Goal: Information Seeking & Learning: Check status

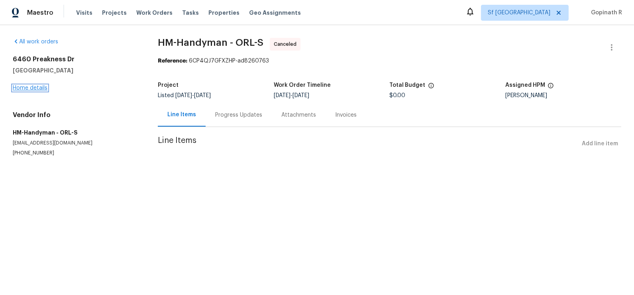
click at [44, 88] on link "Home details" at bounding box center [30, 88] width 35 height 6
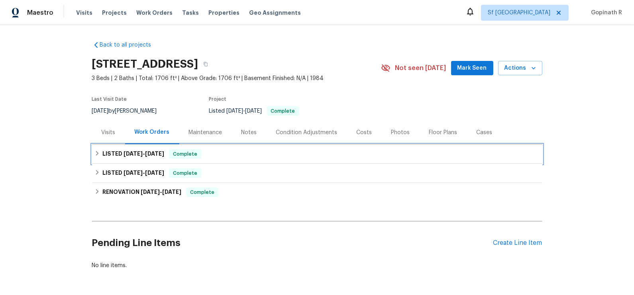
click at [125, 149] on h6 "LISTED [DATE] - [DATE]" at bounding box center [133, 154] width 62 height 10
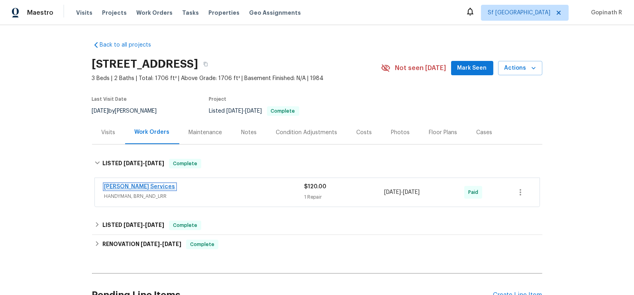
click at [133, 186] on link "[PERSON_NAME] Services" at bounding box center [139, 187] width 71 height 6
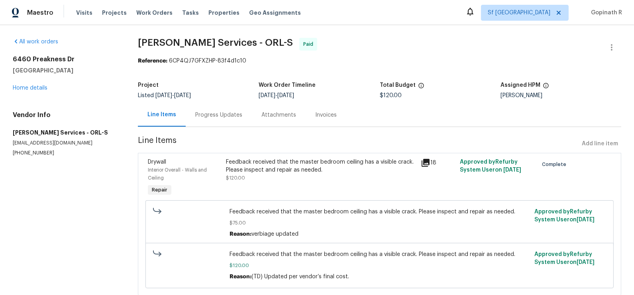
click at [282, 164] on div "Feedback received that the master bedroom ceiling has a visible crack. Please i…" at bounding box center [321, 166] width 190 height 16
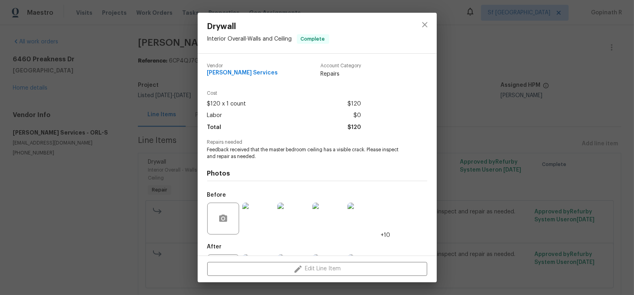
scroll to position [38, 0]
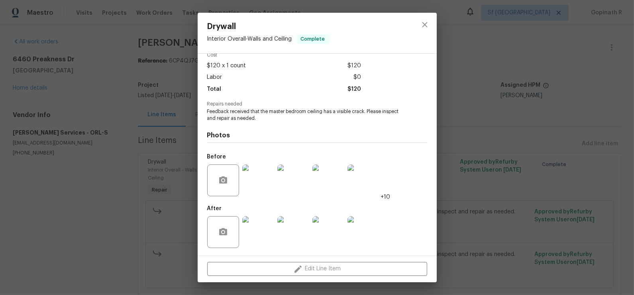
click at [262, 187] on img at bounding box center [258, 181] width 32 height 32
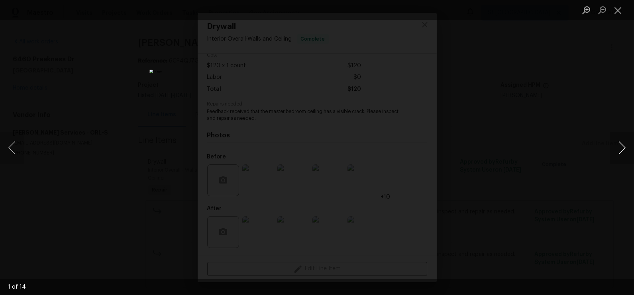
click at [619, 151] on button "Next image" at bounding box center [622, 148] width 24 height 32
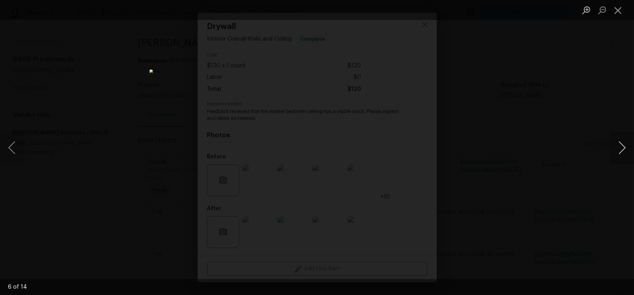
click at [619, 151] on button "Next image" at bounding box center [622, 148] width 24 height 32
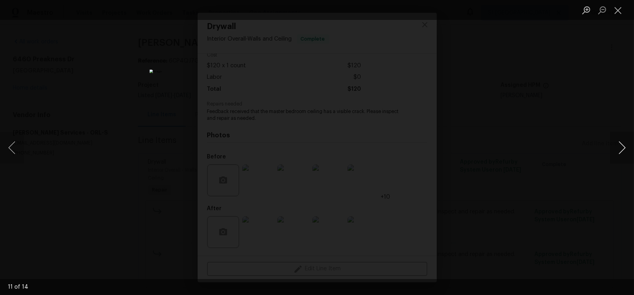
click at [619, 151] on button "Next image" at bounding box center [622, 148] width 24 height 32
click at [616, 10] on button "Close lightbox" at bounding box center [618, 10] width 16 height 14
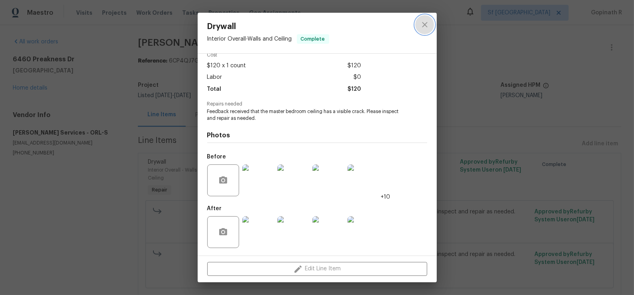
click at [424, 29] on icon "close" at bounding box center [425, 25] width 10 height 10
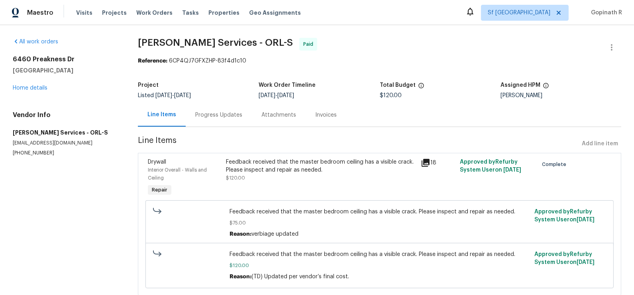
click at [214, 116] on div "Progress Updates" at bounding box center [218, 115] width 47 height 8
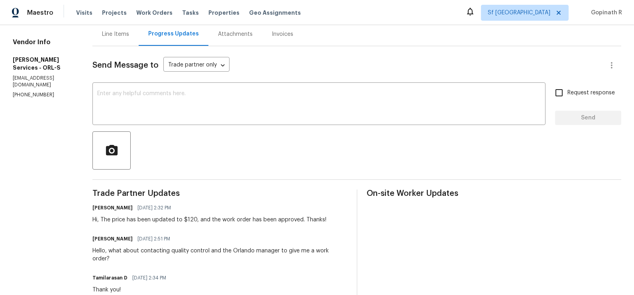
scroll to position [72, 0]
